Goal: Information Seeking & Learning: Understand process/instructions

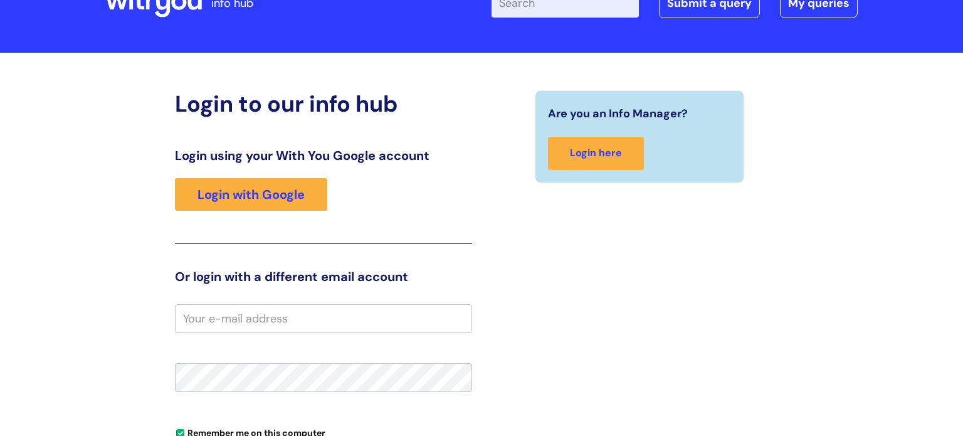
scroll to position [55, 0]
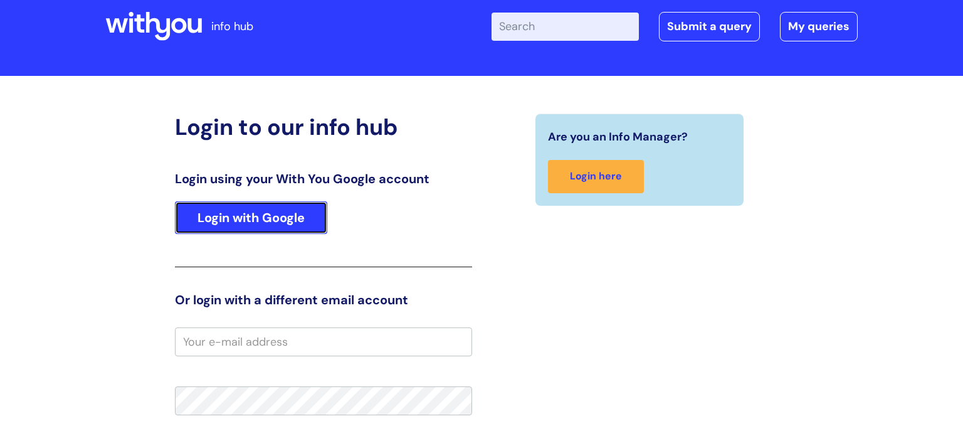
click at [306, 221] on link "Login with Google" at bounding box center [251, 217] width 152 height 33
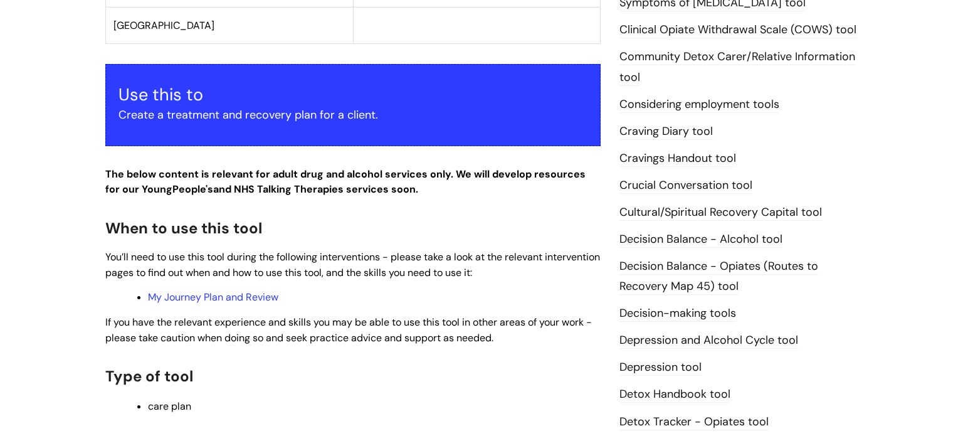
scroll to position [430, 0]
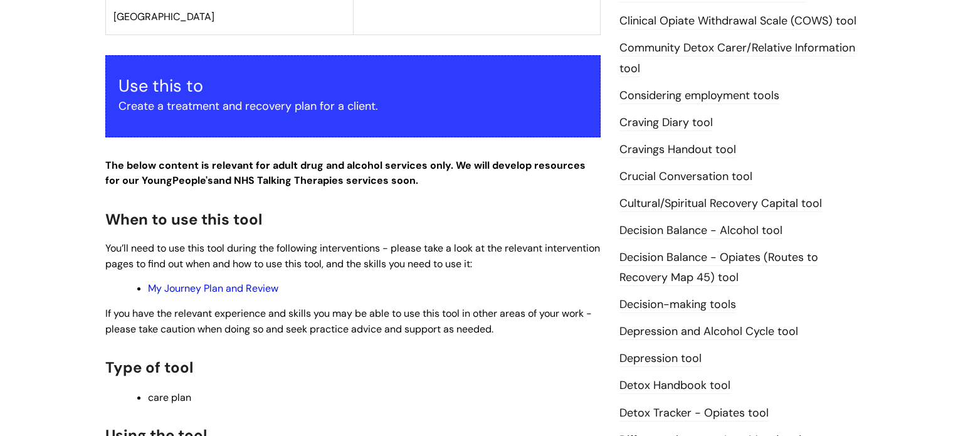
click at [261, 285] on link "My Journey Plan and Review" at bounding box center [213, 288] width 130 height 13
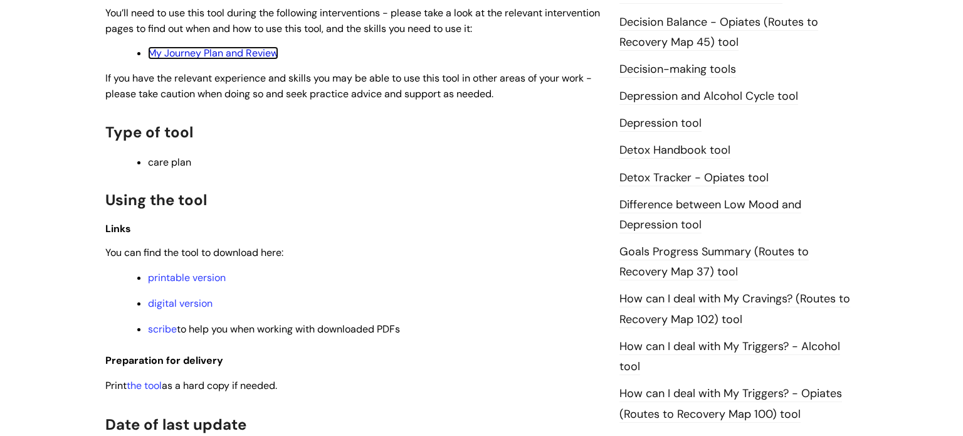
scroll to position [667, 0]
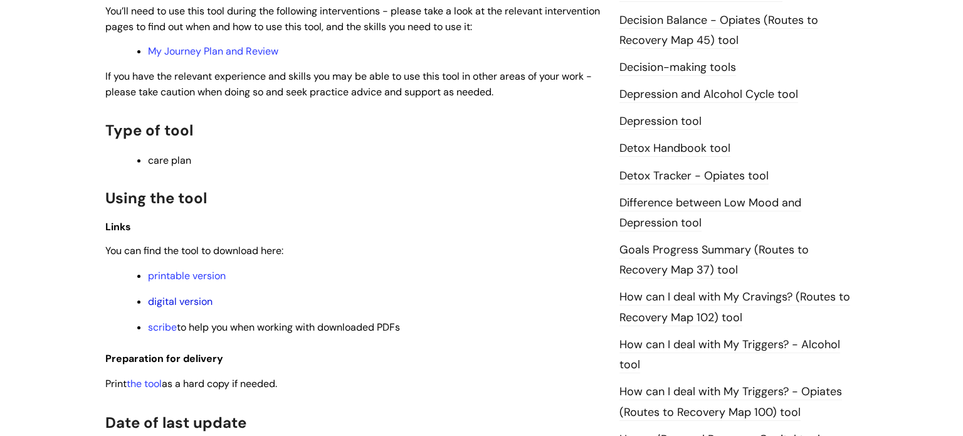
click at [204, 303] on link "digital version" at bounding box center [180, 301] width 65 height 13
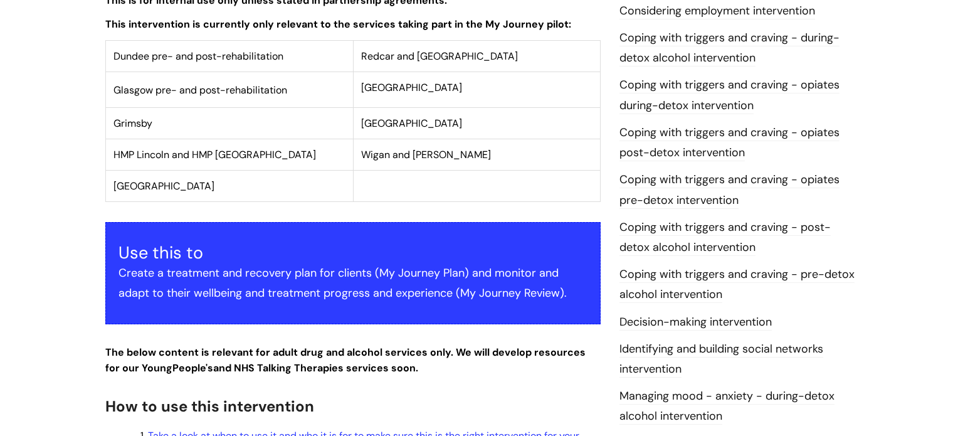
scroll to position [184, 0]
